Goal: Information Seeking & Learning: Learn about a topic

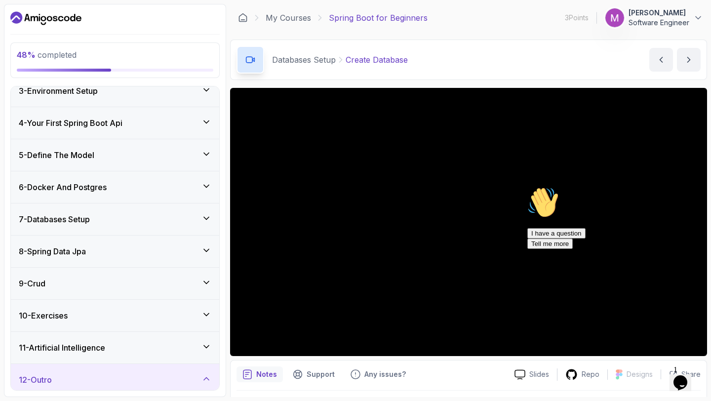
scroll to position [98, 0]
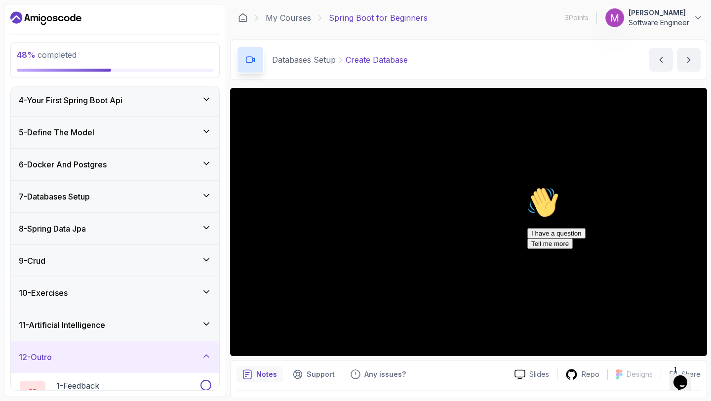
click at [205, 198] on icon at bounding box center [206, 196] width 10 height 10
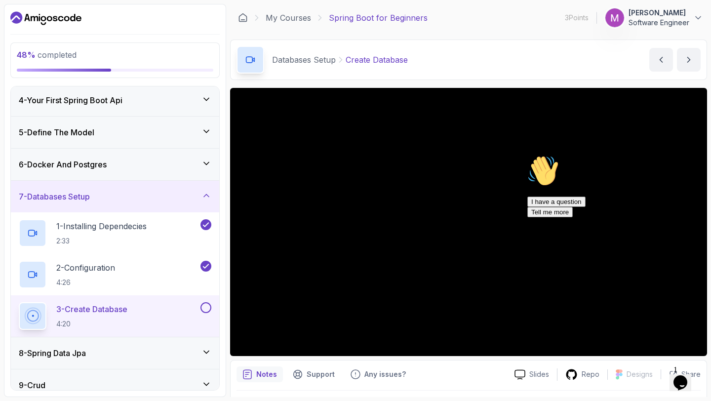
click at [205, 194] on icon at bounding box center [206, 196] width 10 height 10
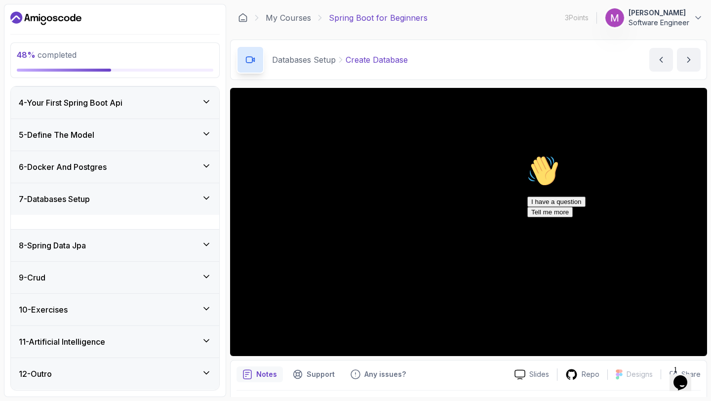
scroll to position [81, 0]
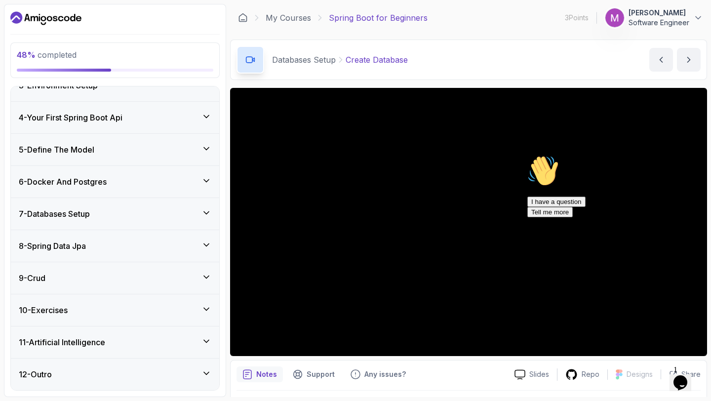
click at [213, 214] on div "7 - Databases Setup" at bounding box center [115, 214] width 208 height 32
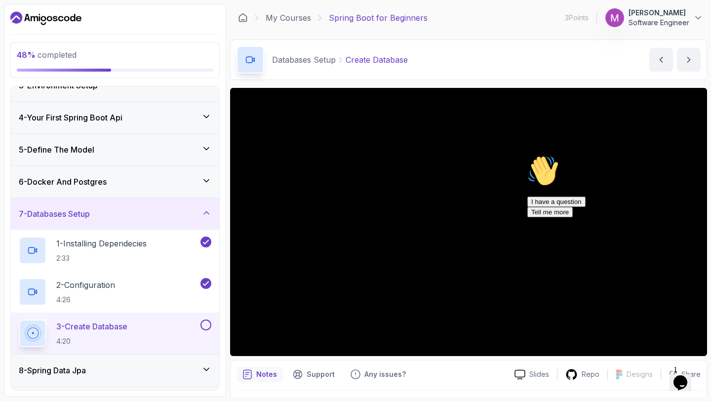
click at [221, 214] on div "48 % completed 1 - Intro 2 - Intro To Spring And Spring Boot 3 - Environment Se…" at bounding box center [115, 200] width 222 height 393
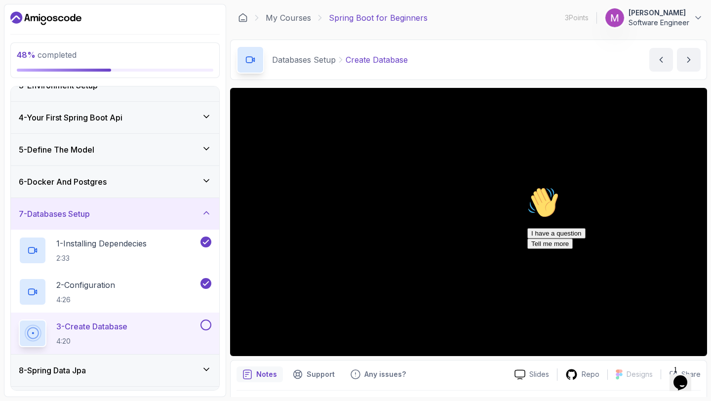
click at [106, 223] on div "7 - Databases Setup" at bounding box center [115, 214] width 208 height 32
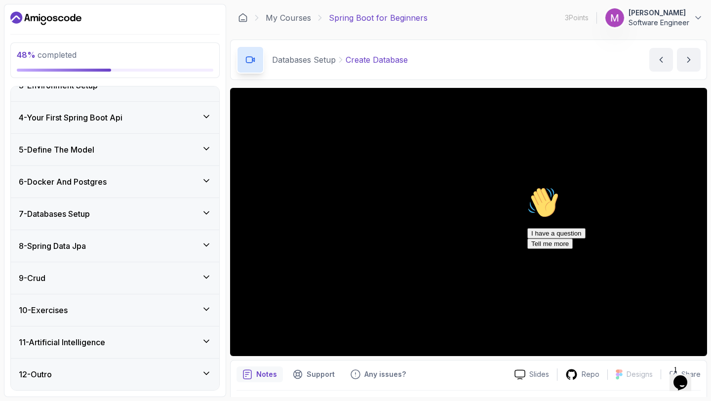
click at [104, 239] on div "8 - Spring Data Jpa" at bounding box center [115, 246] width 208 height 32
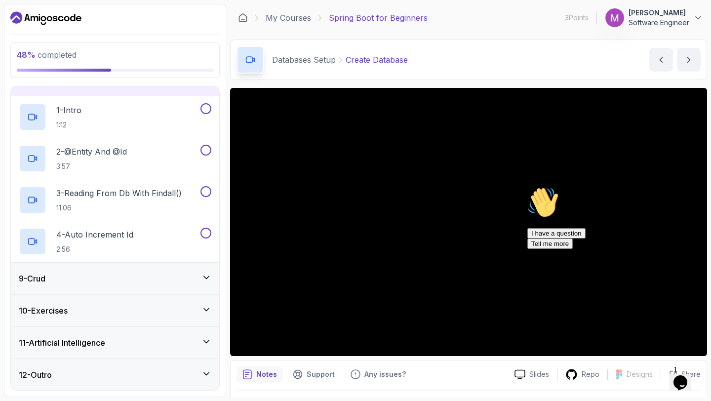
click at [88, 273] on div "9 - Crud" at bounding box center [115, 279] width 193 height 12
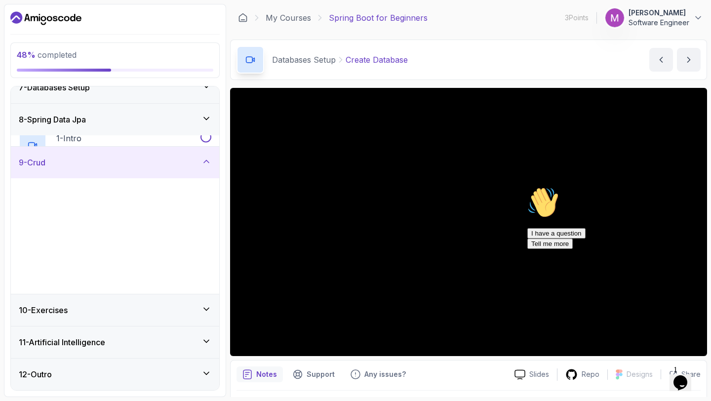
scroll to position [205, 0]
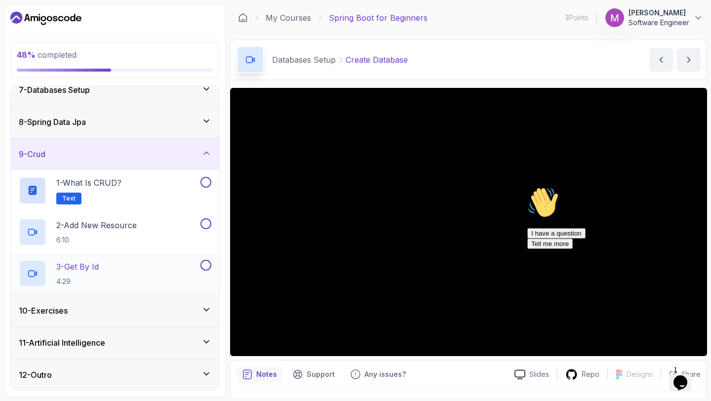
click at [145, 270] on div "3 - Get By Id 4:29" at bounding box center [109, 274] width 180 height 28
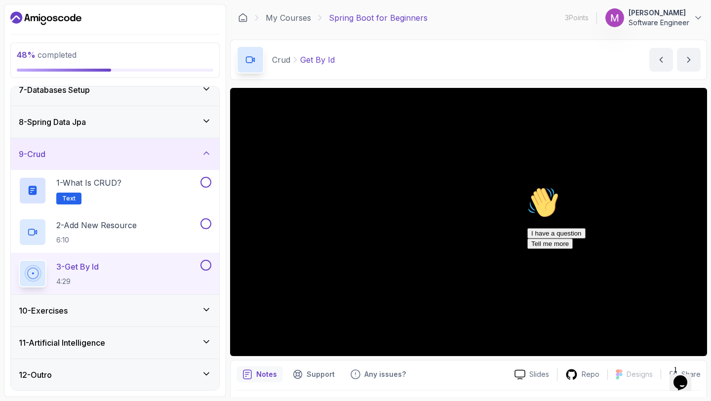
click at [150, 301] on div "10 - Exercises" at bounding box center [115, 311] width 208 height 32
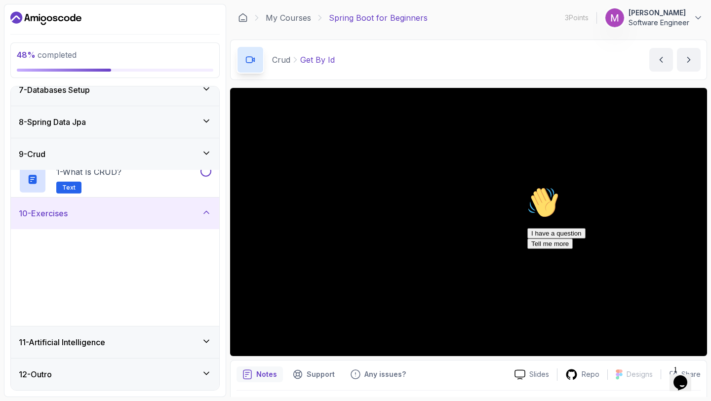
scroll to position [205, 0]
